Goal: Task Accomplishment & Management: Manage account settings

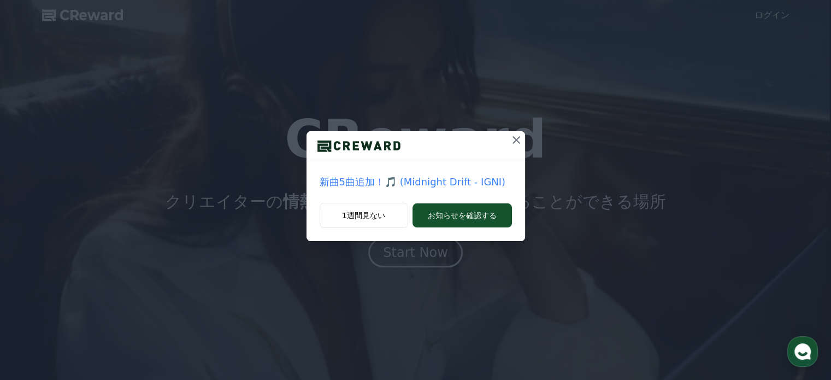
click at [515, 141] on icon at bounding box center [515, 139] width 13 height 13
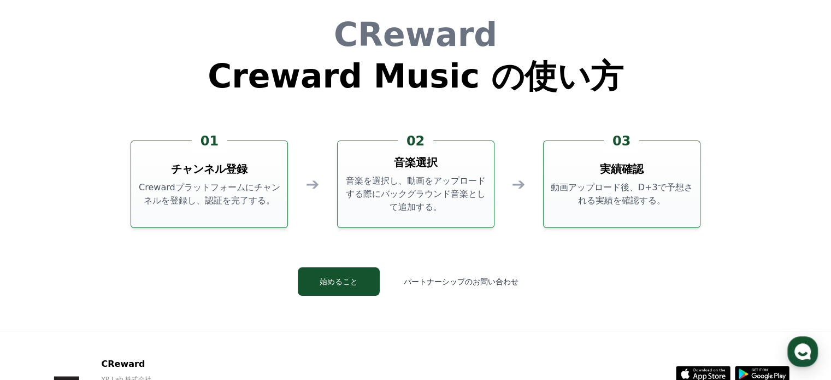
scroll to position [2959, 0]
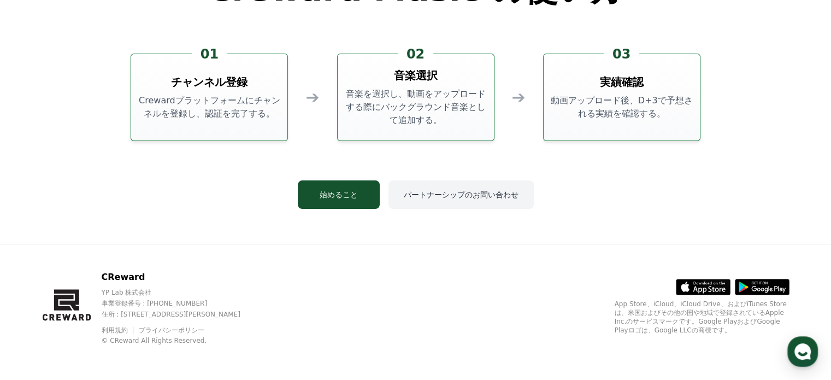
click at [459, 192] on button "パートナーシップのお問い合わせ" at bounding box center [460, 194] width 145 height 28
drag, startPoint x: 134, startPoint y: 276, endPoint x: 102, endPoint y: 276, distance: 31.7
click at [102, 276] on p "CReward" at bounding box center [180, 276] width 158 height 13
drag, startPoint x: 137, startPoint y: 278, endPoint x: 99, endPoint y: 279, distance: 37.1
click at [99, 279] on div "CReward YP Lab 株式会社 事業登録番号 : 655-81-03655 住所 : 京畿道金浦市陽村邑陽谷路495, 3階305-BI16号 利用規…" at bounding box center [150, 307] width 217 height 74
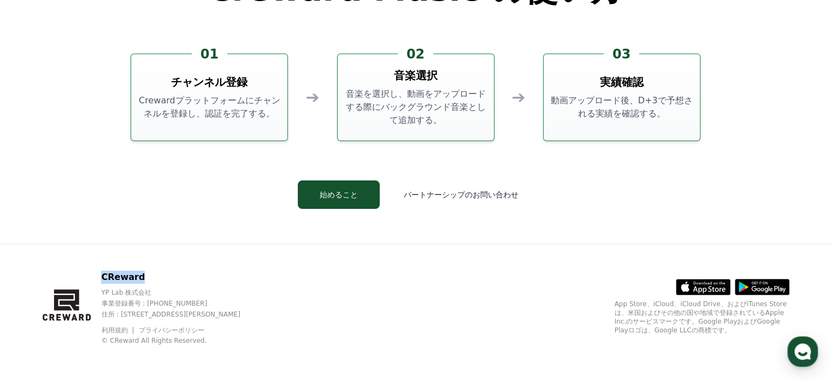
copy p "CReward"
click at [351, 197] on button "始めること" at bounding box center [339, 194] width 82 height 28
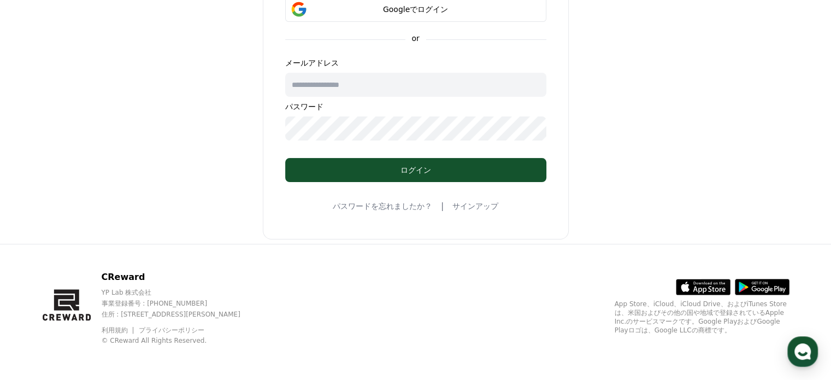
scroll to position [164, 0]
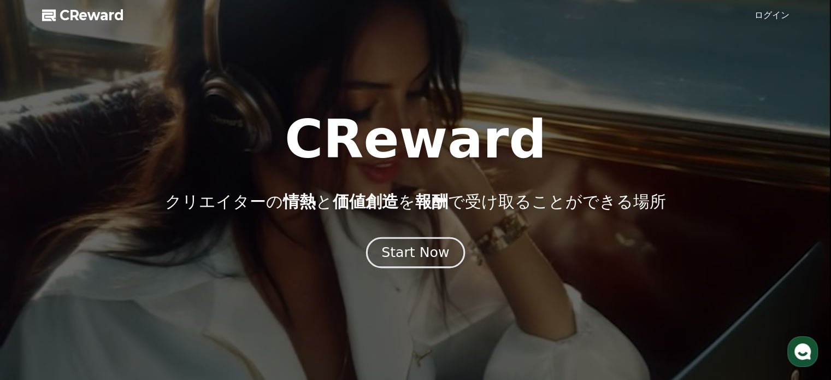
click at [432, 251] on div "Start Now" at bounding box center [415, 252] width 68 height 19
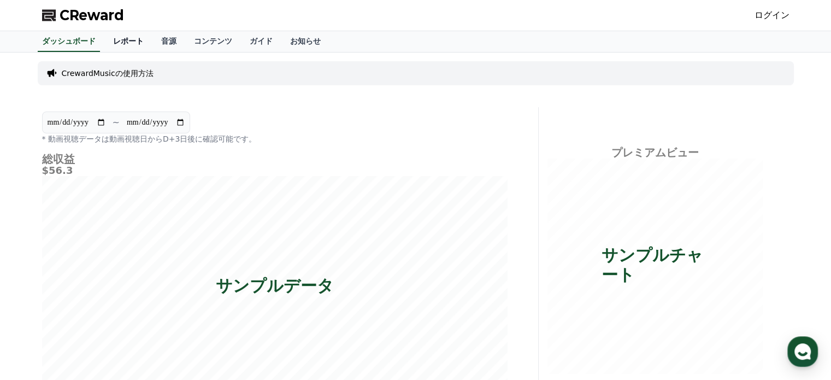
click at [105, 38] on link "レポート" at bounding box center [128, 41] width 48 height 21
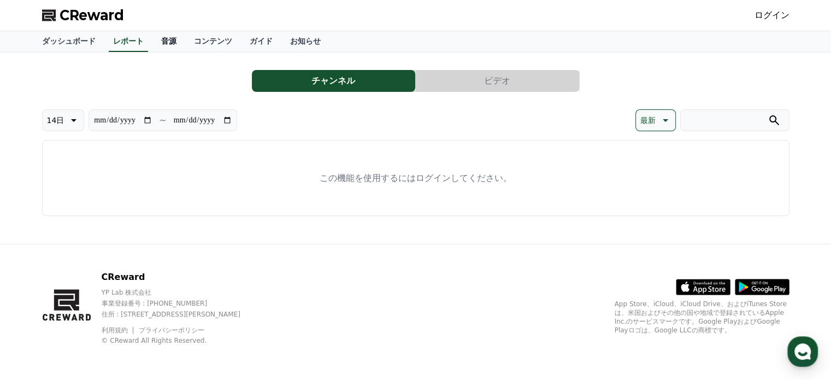
click at [152, 39] on link "音源" at bounding box center [168, 41] width 33 height 21
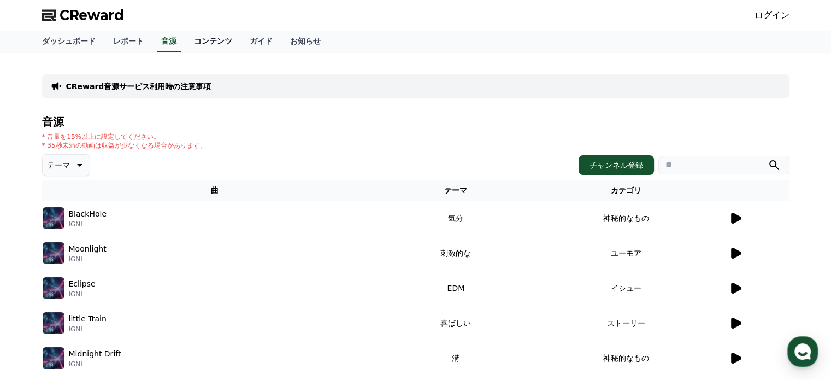
click at [187, 43] on link "コンテンツ" at bounding box center [213, 41] width 56 height 21
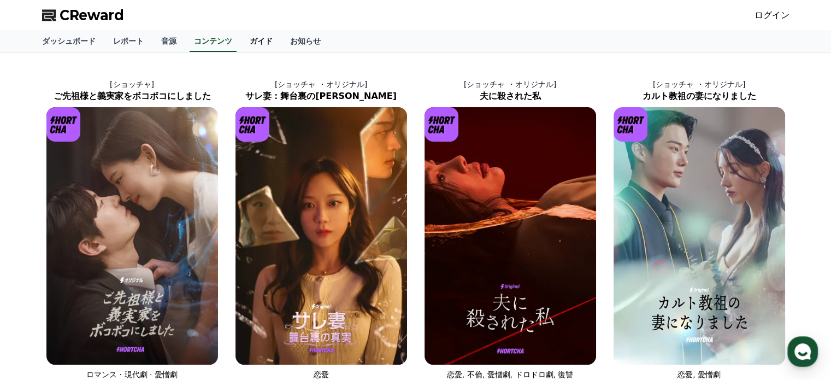
click at [241, 48] on link "ガイド" at bounding box center [261, 41] width 40 height 21
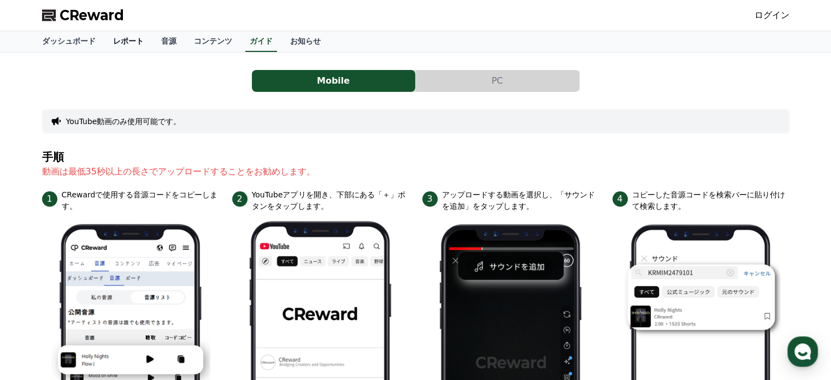
click at [104, 43] on link "レポート" at bounding box center [128, 41] width 48 height 21
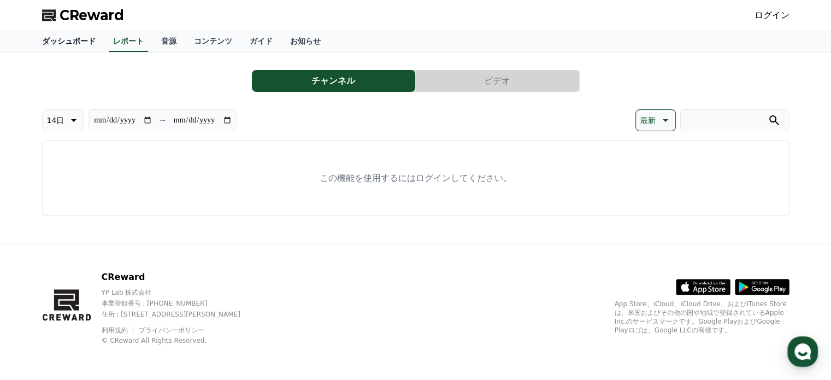
click at [48, 43] on link "ダッシュボード" at bounding box center [68, 41] width 71 height 21
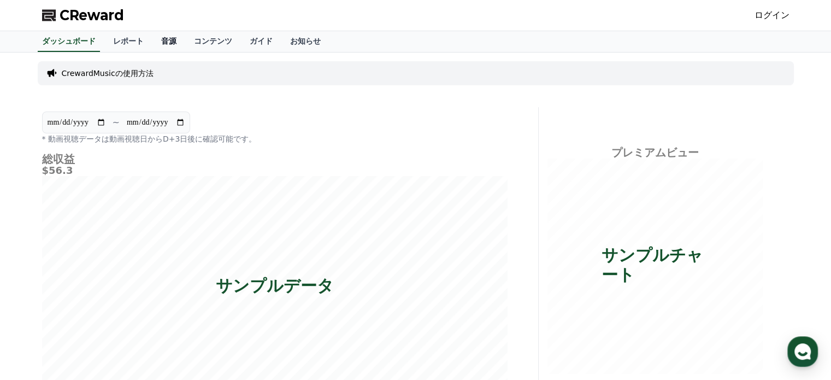
click at [152, 45] on link "音源" at bounding box center [168, 41] width 33 height 21
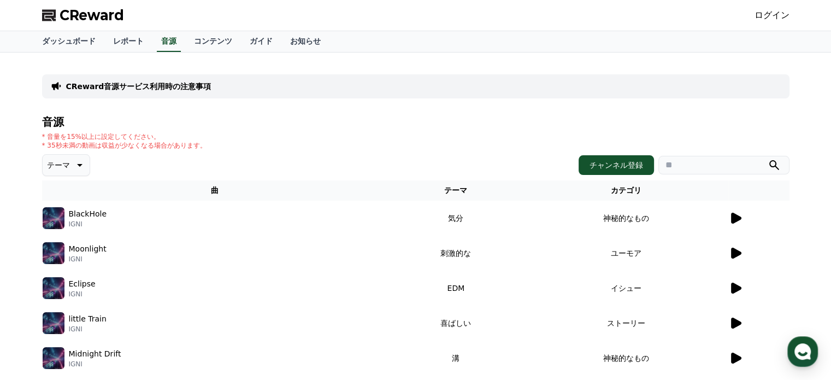
click at [734, 222] on icon at bounding box center [734, 217] width 13 height 13
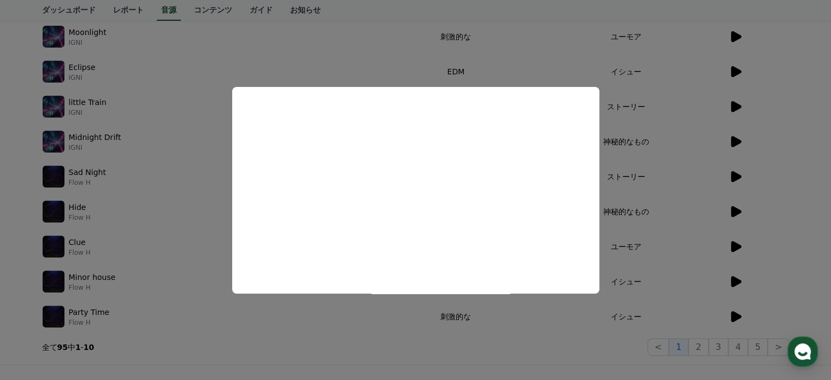
scroll to position [218, 0]
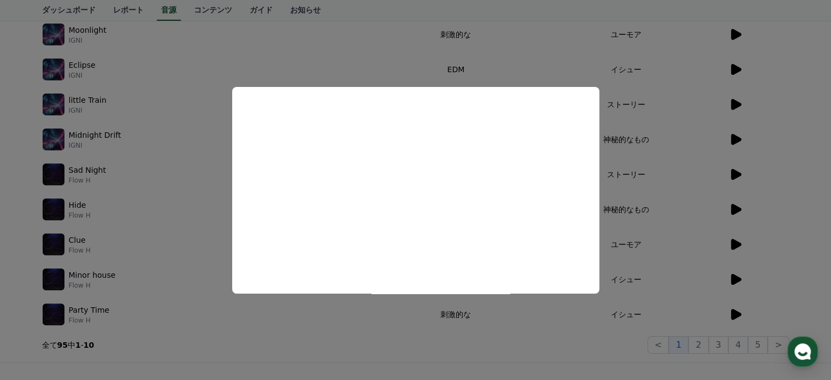
click at [733, 242] on button "close modal" at bounding box center [415, 190] width 831 height 380
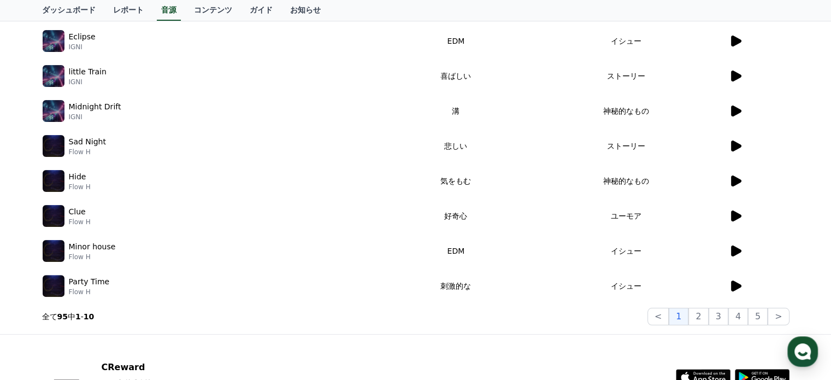
scroll to position [328, 0]
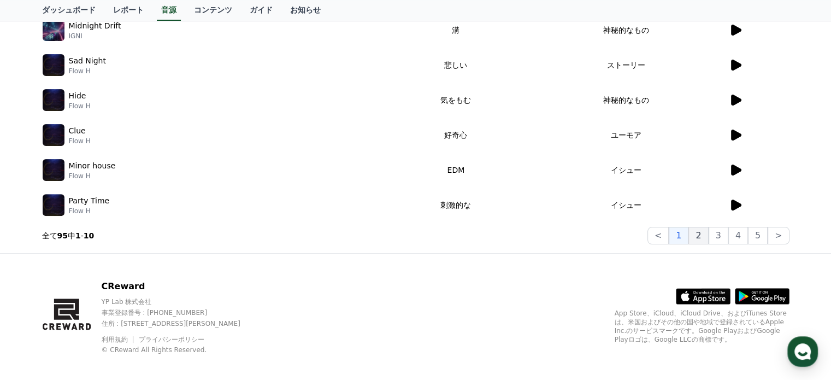
click at [700, 237] on button "2" at bounding box center [698, 235] width 20 height 17
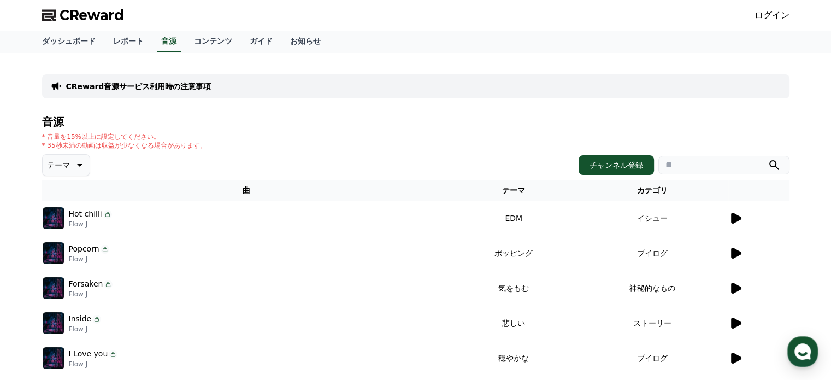
click at [736, 251] on icon at bounding box center [736, 252] width 10 height 11
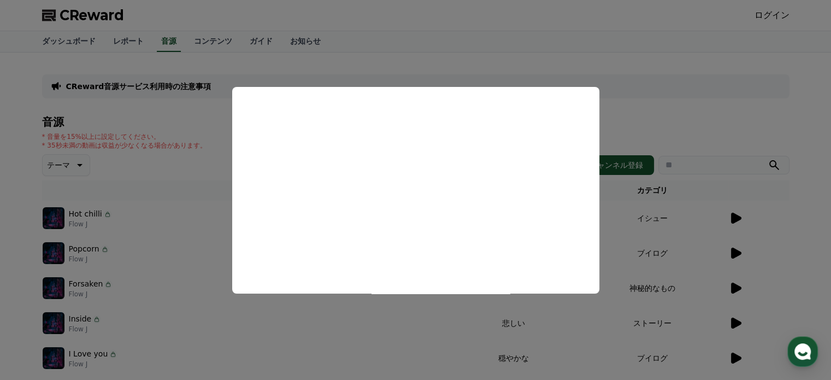
click at [197, 312] on button "close modal" at bounding box center [415, 190] width 831 height 380
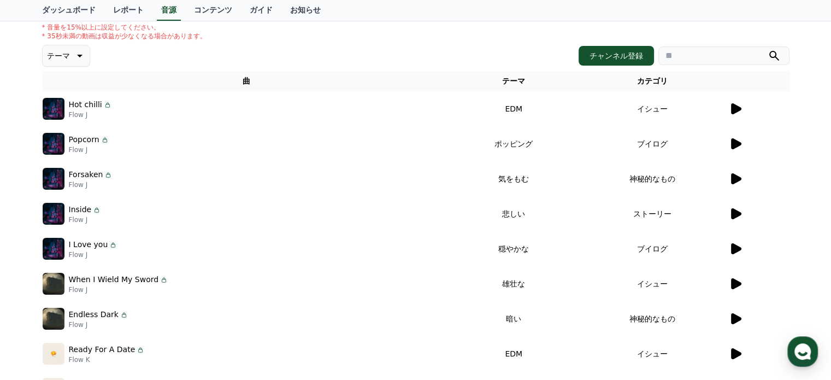
scroll to position [273, 0]
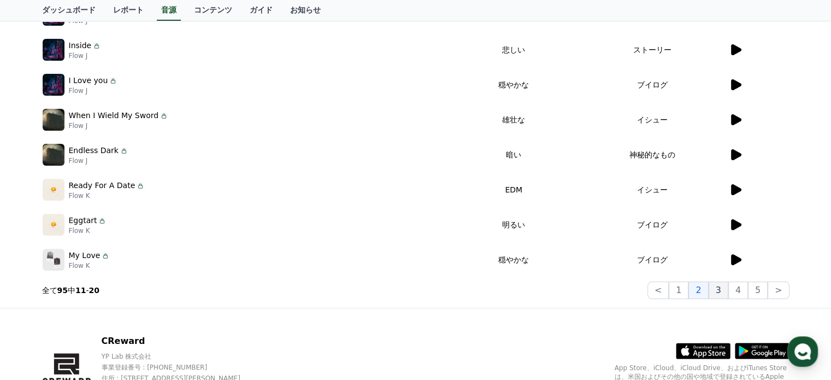
click at [721, 291] on button "3" at bounding box center [718, 289] width 20 height 17
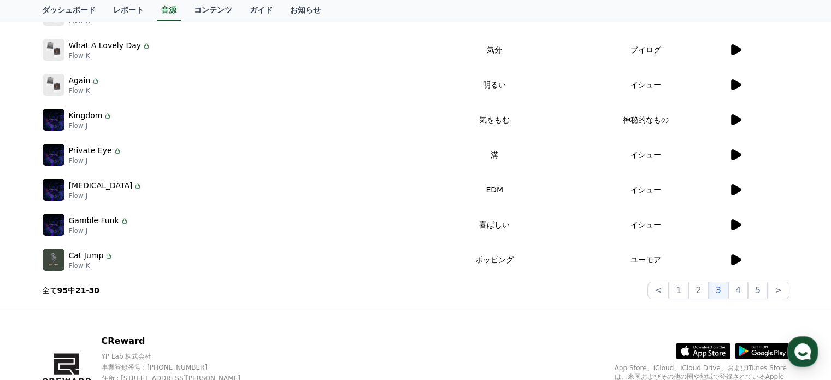
click at [733, 258] on icon at bounding box center [736, 259] width 10 height 11
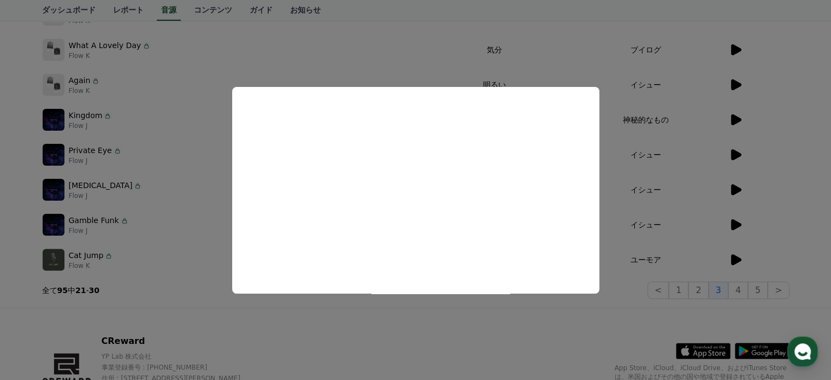
click at [194, 180] on button "close modal" at bounding box center [415, 190] width 831 height 380
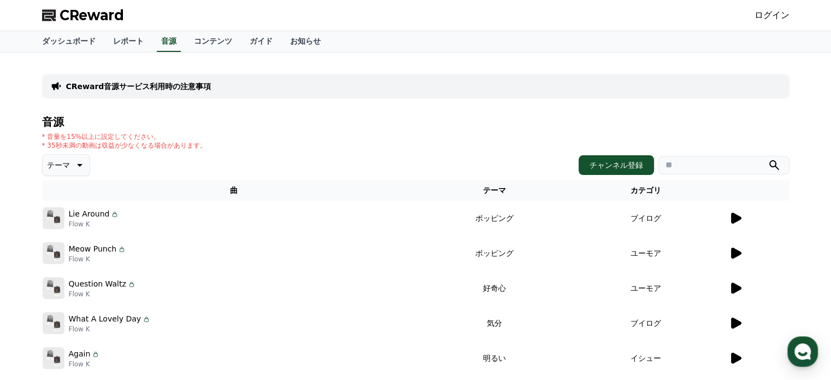
click at [760, 17] on div "CReward ログイン" at bounding box center [415, 15] width 764 height 31
click at [777, 17] on link "ログイン" at bounding box center [771, 15] width 35 height 13
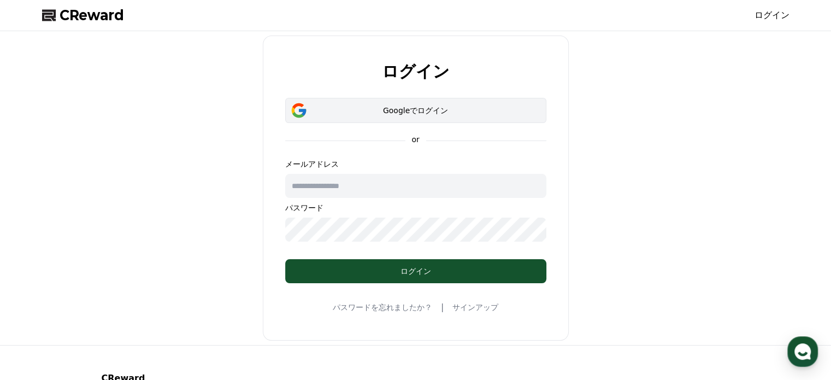
click at [495, 116] on button "Googleでログイン" at bounding box center [415, 110] width 261 height 25
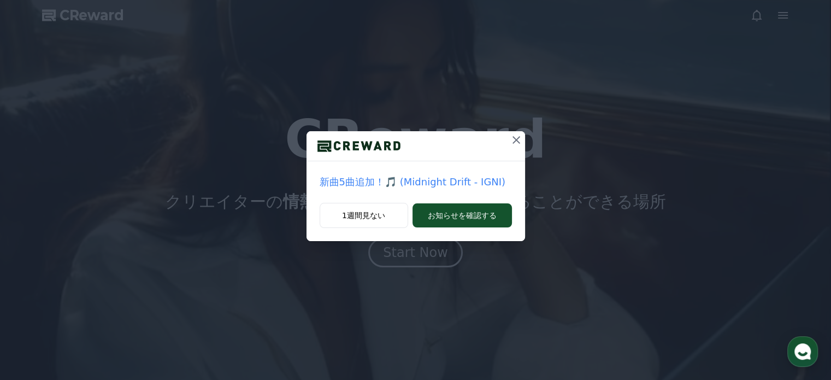
click at [517, 140] on icon at bounding box center [515, 139] width 13 height 13
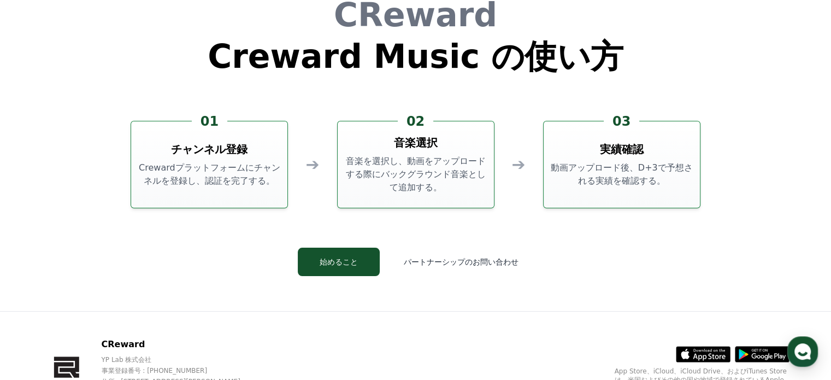
scroll to position [2894, 0]
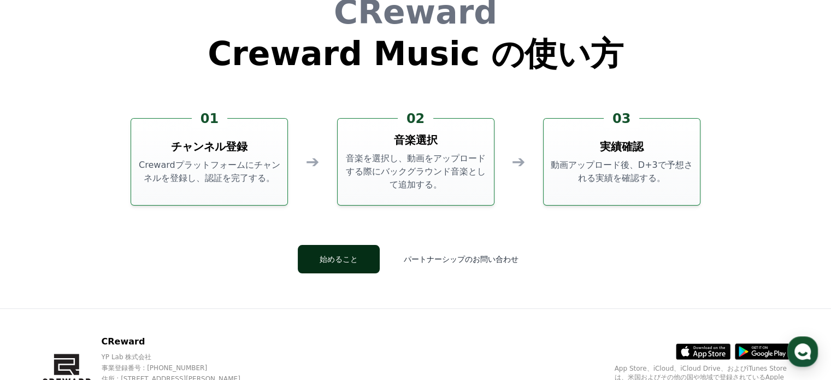
click at [347, 257] on button "始めること" at bounding box center [339, 259] width 82 height 28
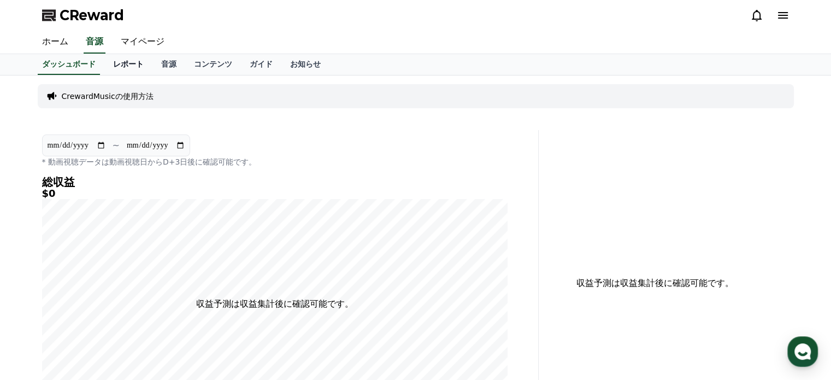
click at [116, 67] on link "レポート" at bounding box center [128, 64] width 48 height 21
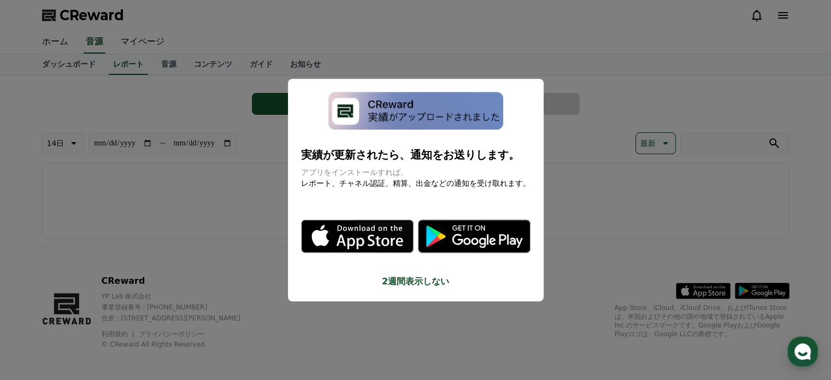
click at [425, 281] on button "2週間表示しない" at bounding box center [415, 281] width 229 height 13
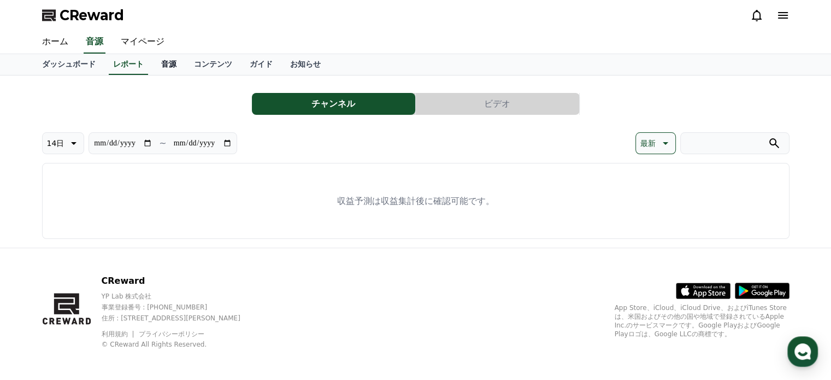
click at [152, 65] on link "音源" at bounding box center [168, 64] width 33 height 21
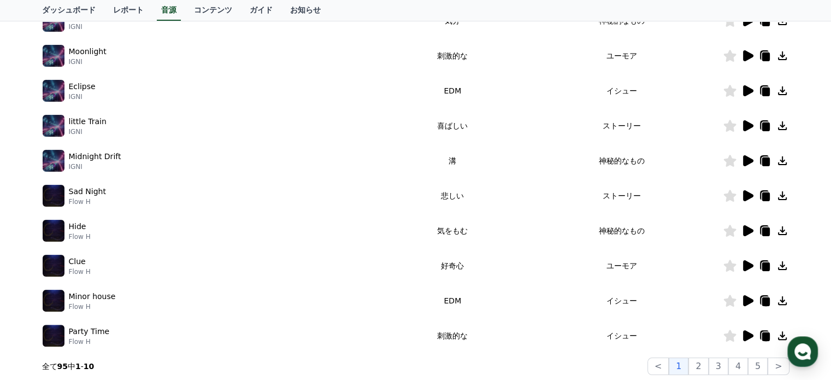
scroll to position [86, 0]
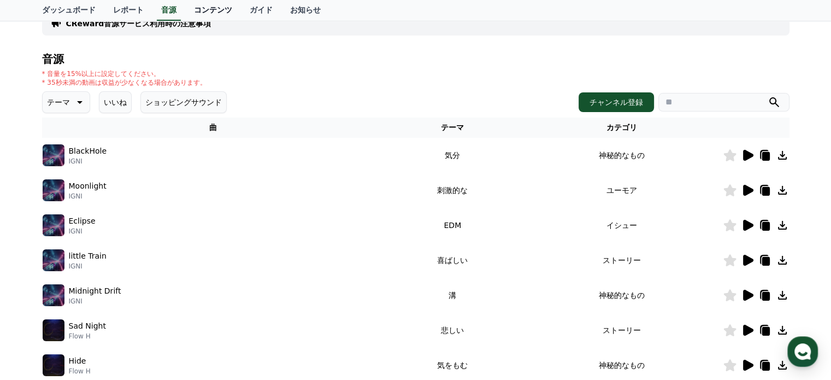
click at [190, 14] on link "コンテンツ" at bounding box center [213, 10] width 56 height 21
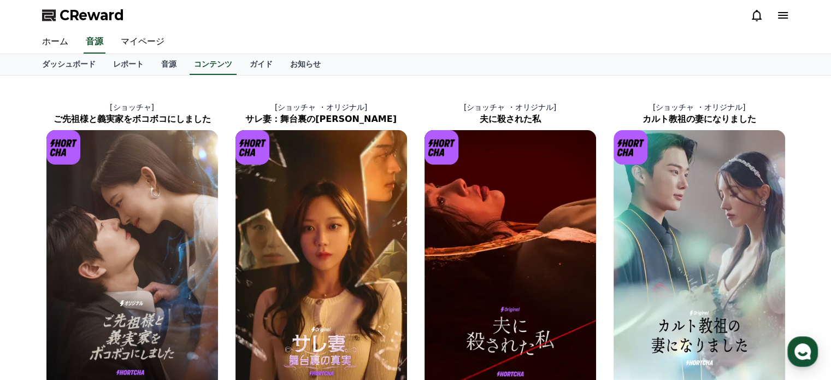
click at [227, 10] on div "CReward" at bounding box center [415, 15] width 764 height 31
click at [241, 67] on link "ガイド" at bounding box center [261, 64] width 40 height 21
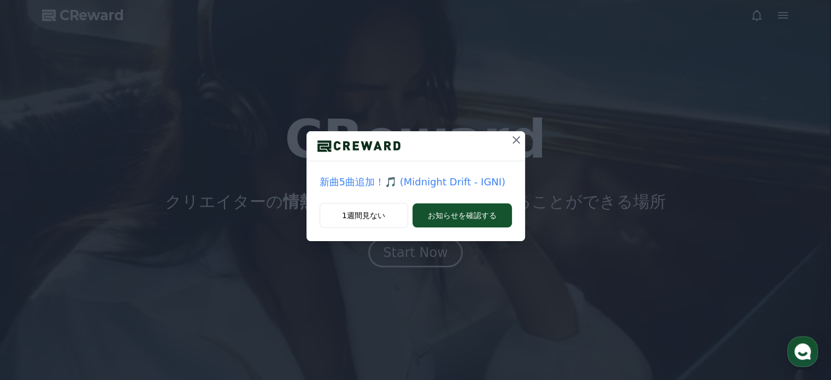
click at [511, 141] on icon at bounding box center [515, 139] width 13 height 13
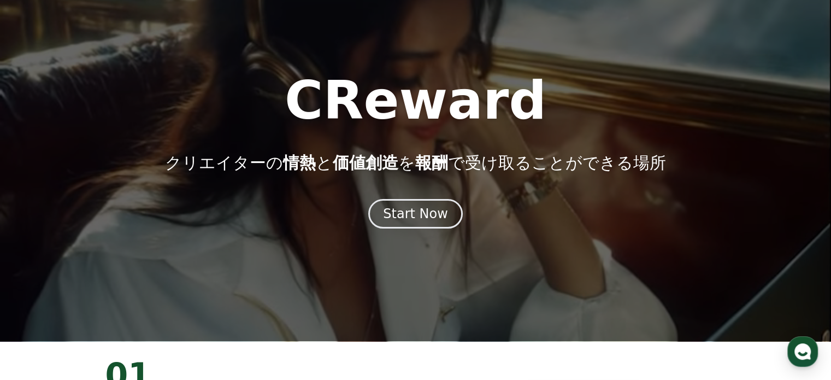
scroll to position [55, 0]
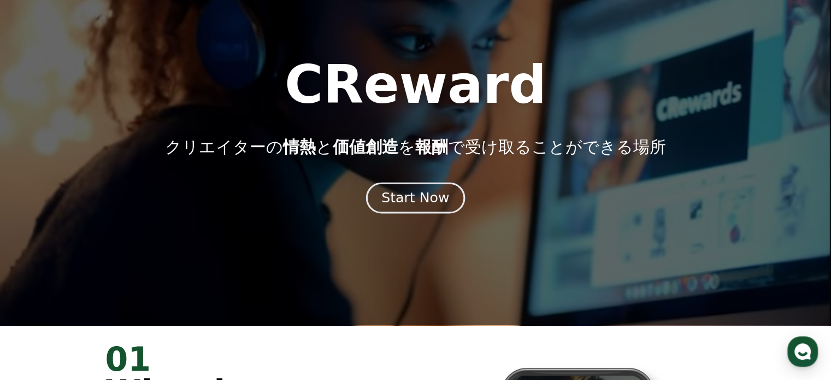
click at [409, 200] on div "Start Now" at bounding box center [415, 197] width 68 height 19
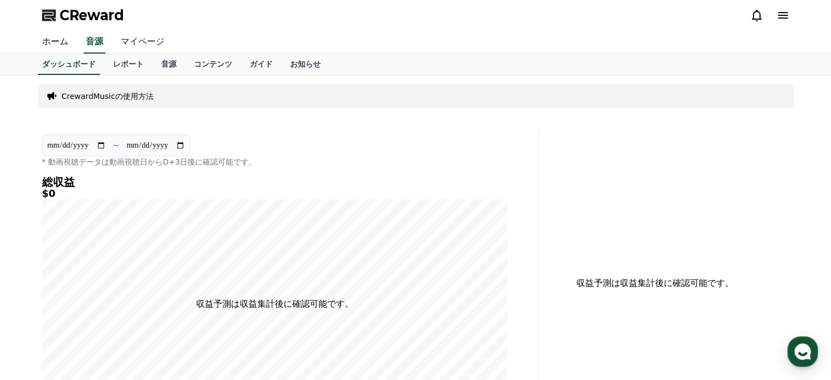
click at [138, 43] on link "マイページ" at bounding box center [142, 42] width 61 height 23
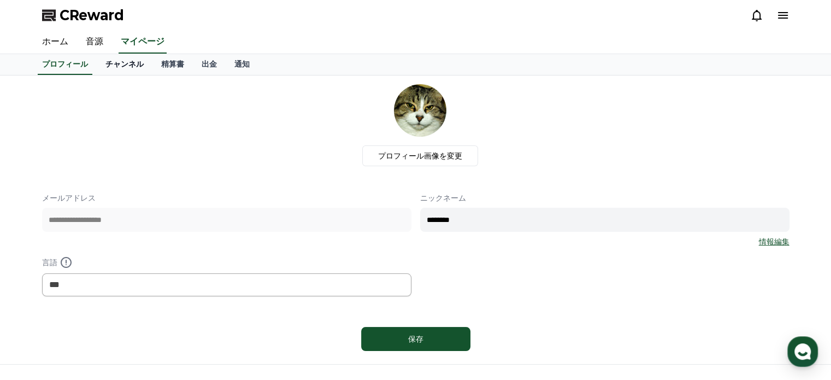
click at [104, 64] on link "チャンネル" at bounding box center [125, 64] width 56 height 21
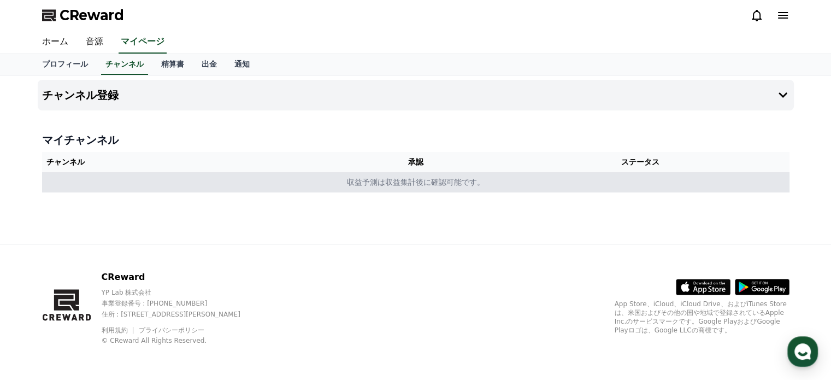
click at [208, 182] on td "収益予測は収益集計後に確認可能です。" at bounding box center [415, 182] width 747 height 20
click at [402, 186] on td "収益予測は収益集計後に確認可能です。" at bounding box center [415, 182] width 747 height 20
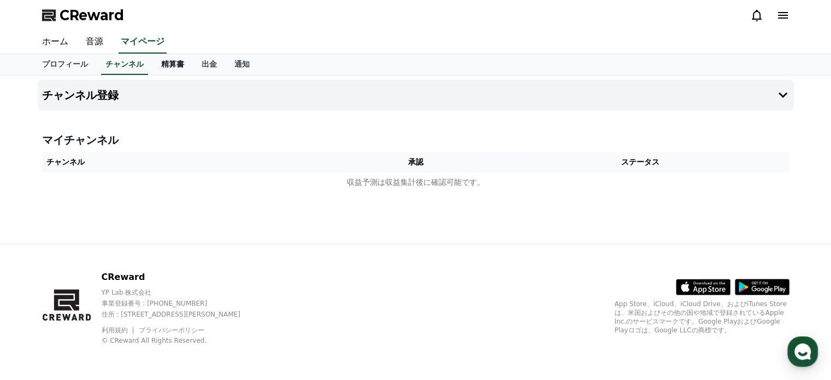
click at [157, 63] on link "精算書" at bounding box center [172, 64] width 40 height 21
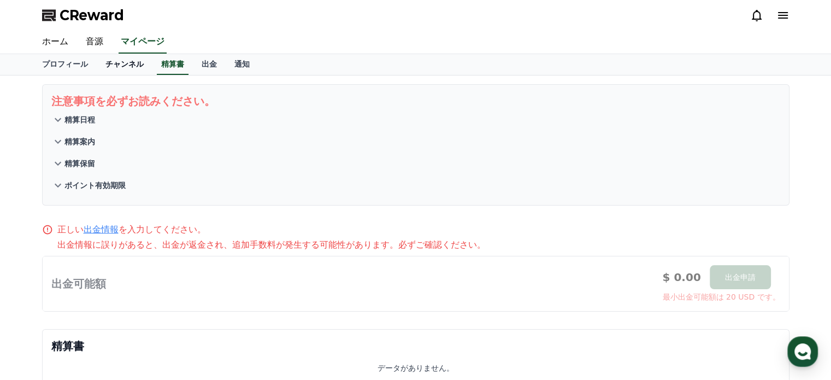
click at [109, 68] on link "チャンネル" at bounding box center [125, 64] width 56 height 21
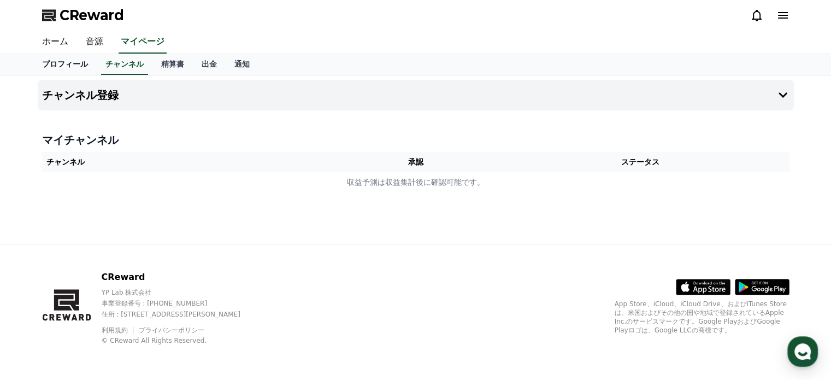
click at [56, 67] on link "プロフィール" at bounding box center [64, 64] width 63 height 21
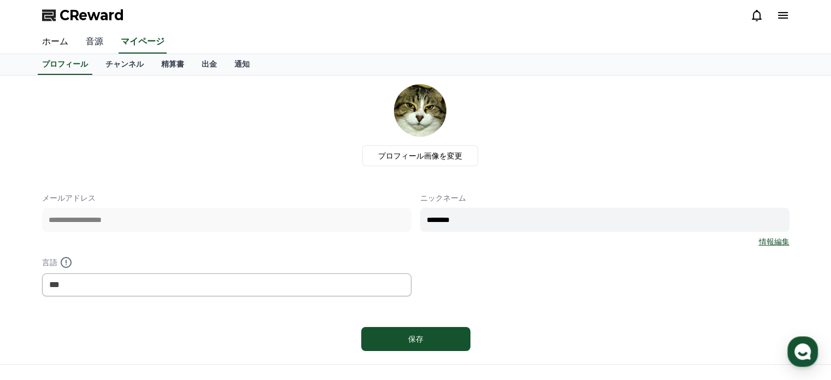
click at [93, 43] on link "音源" at bounding box center [94, 42] width 35 height 23
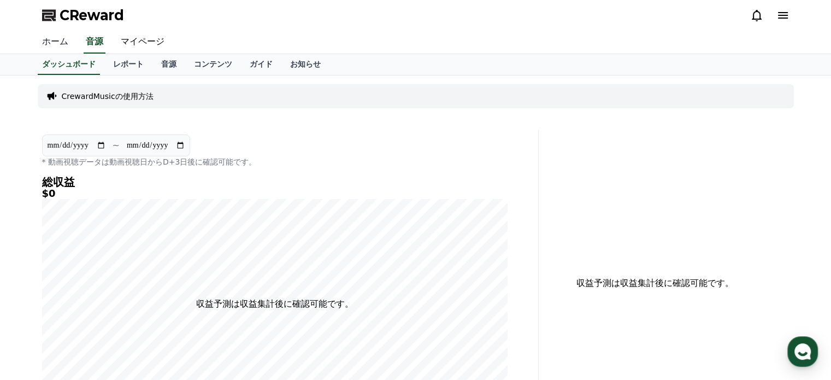
click at [46, 45] on link "ホーム" at bounding box center [55, 42] width 44 height 23
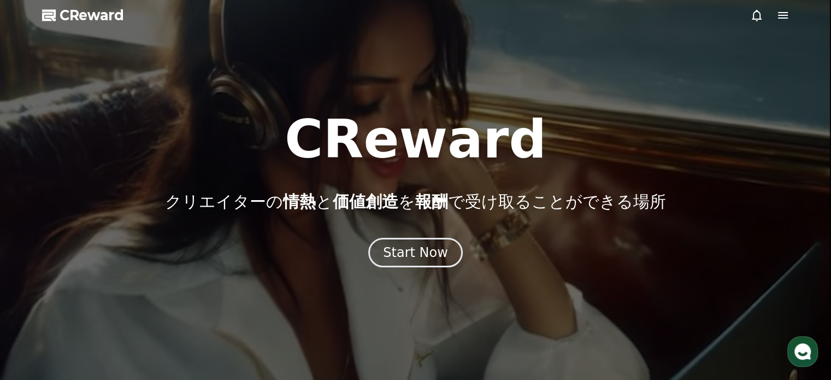
click at [780, 17] on icon at bounding box center [782, 15] width 13 height 13
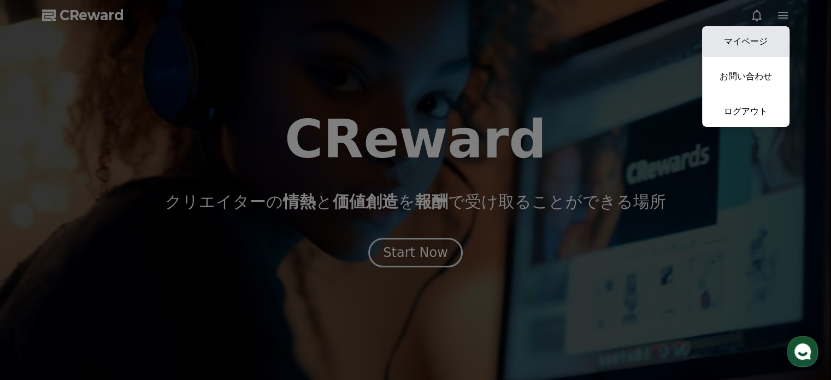
click at [753, 40] on link "マイページ" at bounding box center [745, 41] width 87 height 31
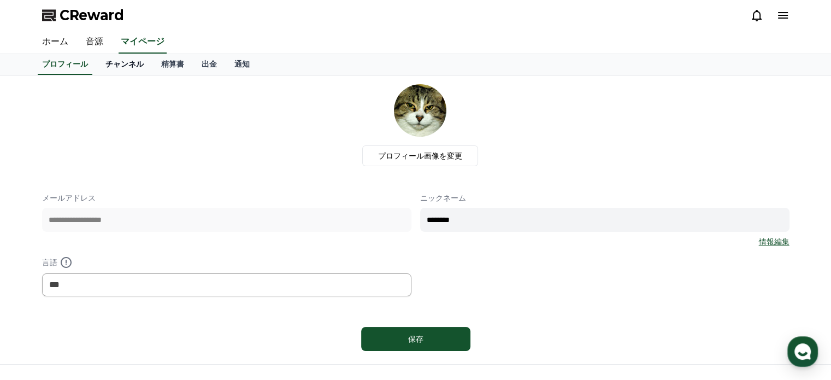
click at [105, 66] on link "チャンネル" at bounding box center [125, 64] width 56 height 21
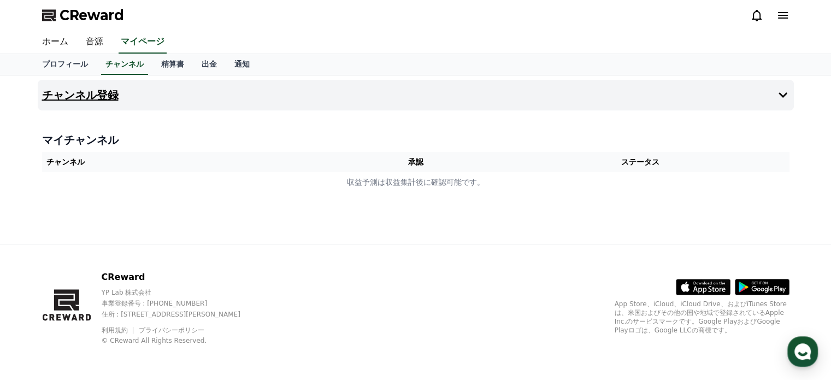
click at [87, 93] on h4 "チャンネル登録" at bounding box center [80, 95] width 76 height 12
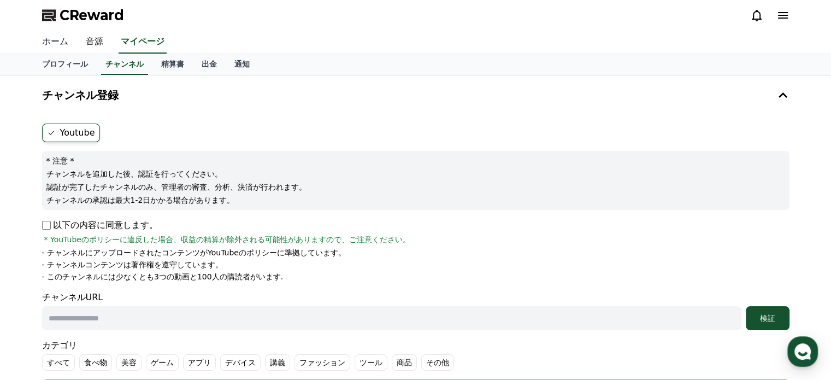
click at [55, 43] on link "ホーム" at bounding box center [55, 42] width 44 height 23
